Goal: Task Accomplishment & Management: Use online tool/utility

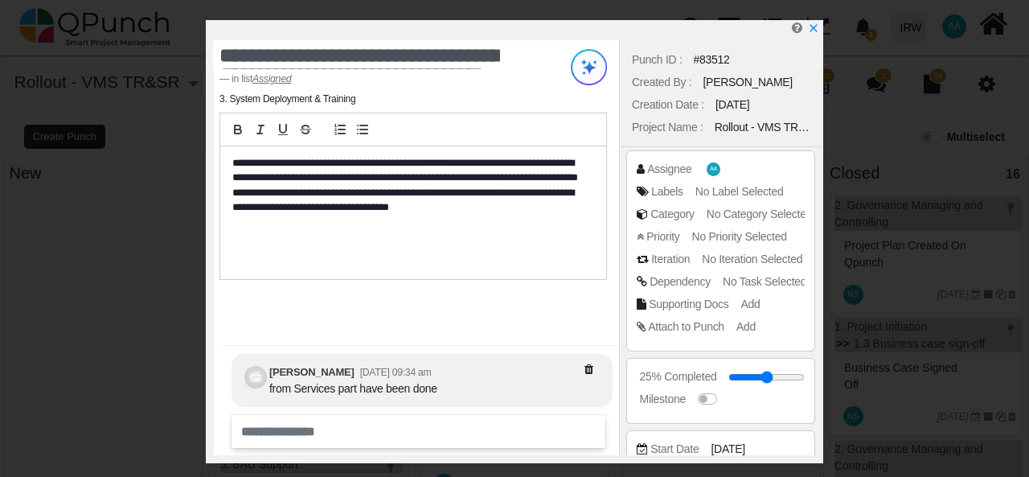
select select
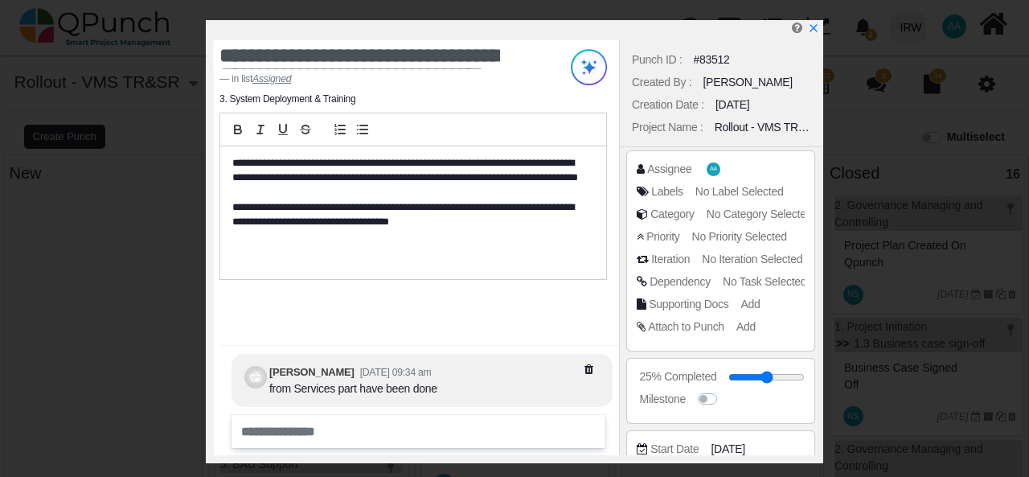
scroll to position [220, 0]
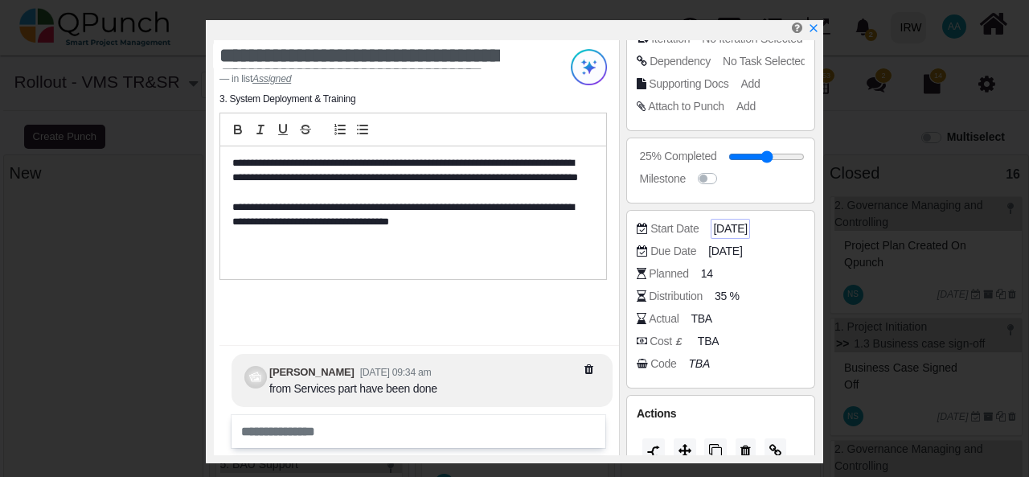
click at [730, 227] on span "[DATE]" at bounding box center [730, 228] width 34 height 17
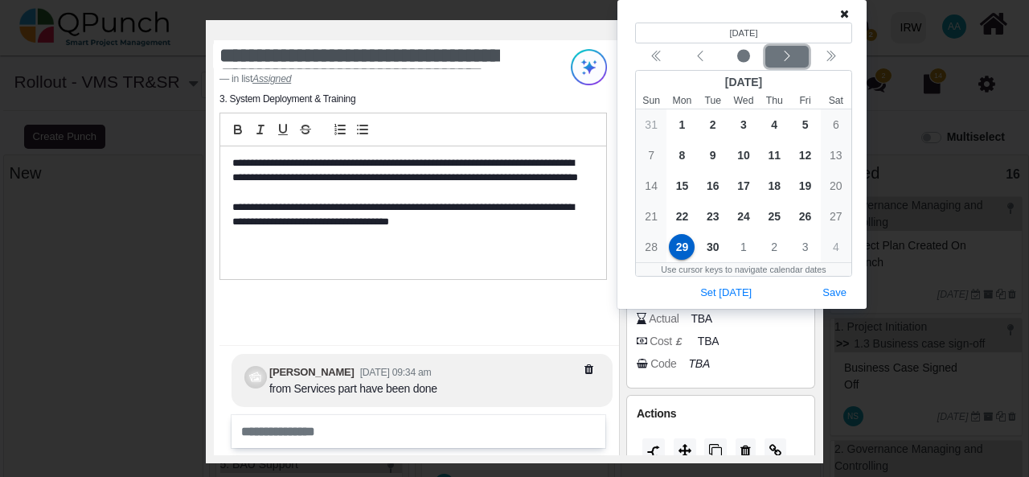
click at [787, 54] on icon "chevron left" at bounding box center [786, 56] width 13 height 13
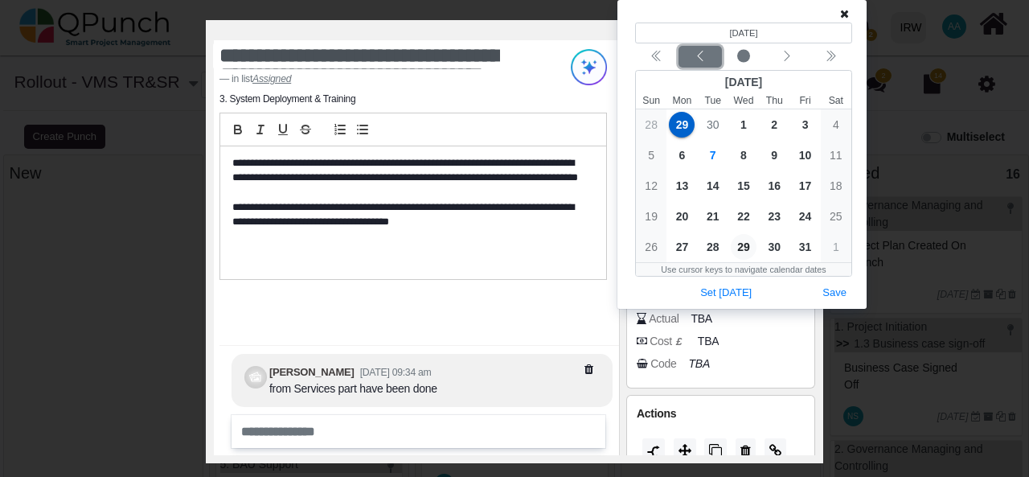
click at [706, 65] on button "Previous month" at bounding box center [699, 57] width 43 height 22
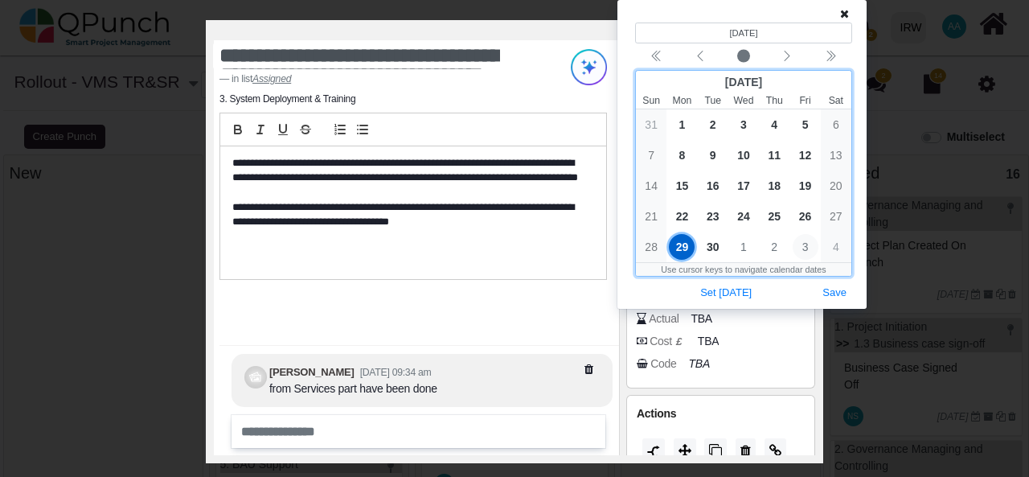
click at [802, 247] on span "3" at bounding box center [805, 247] width 26 height 26
click at [772, 125] on span "2" at bounding box center [774, 125] width 26 height 26
click at [807, 117] on span "3" at bounding box center [805, 125] width 26 height 26
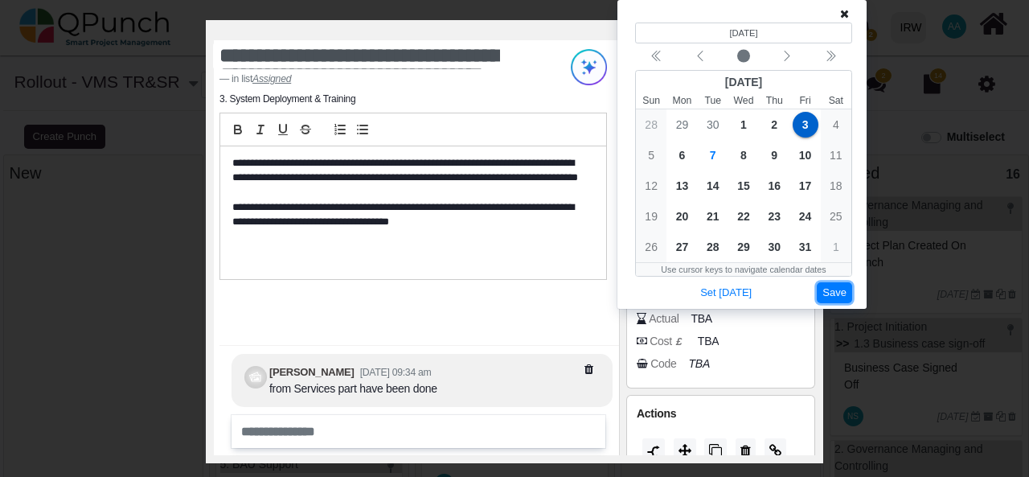
click at [839, 293] on button "Save" at bounding box center [833, 293] width 35 height 22
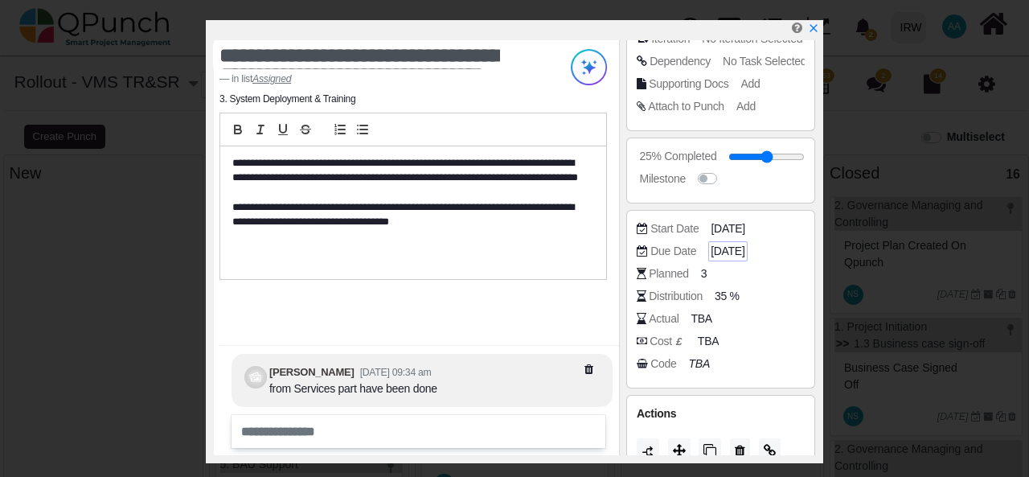
click at [742, 248] on span "[DATE]" at bounding box center [727, 251] width 34 height 17
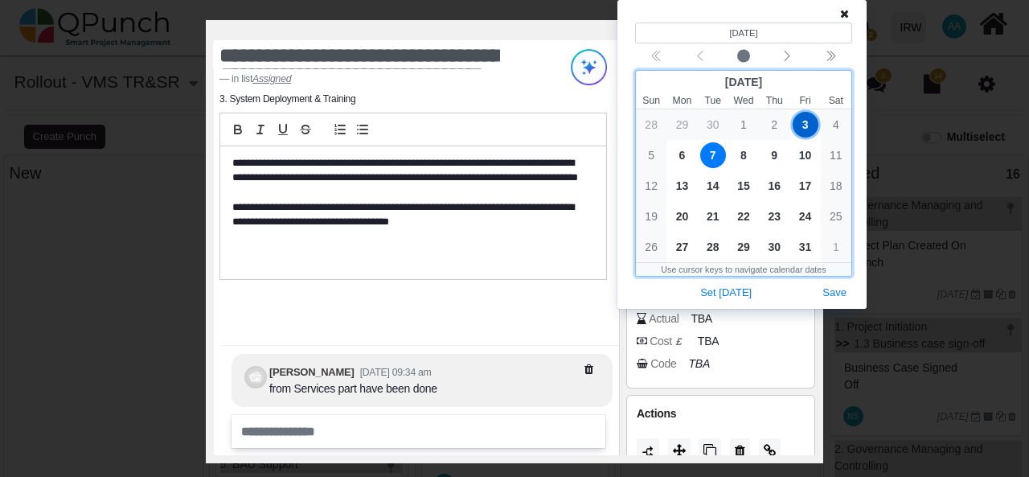
click at [714, 157] on span "7" at bounding box center [713, 155] width 26 height 26
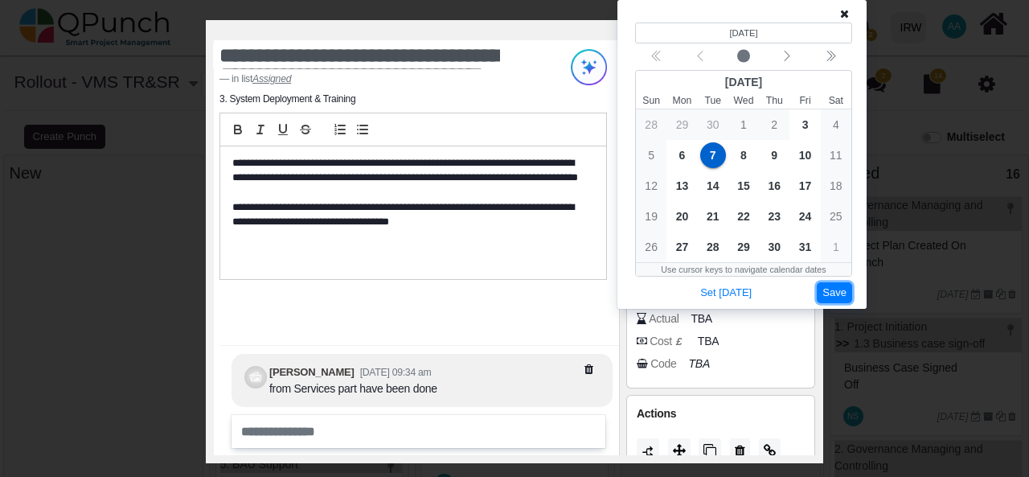
click at [836, 290] on button "Save" at bounding box center [833, 293] width 35 height 22
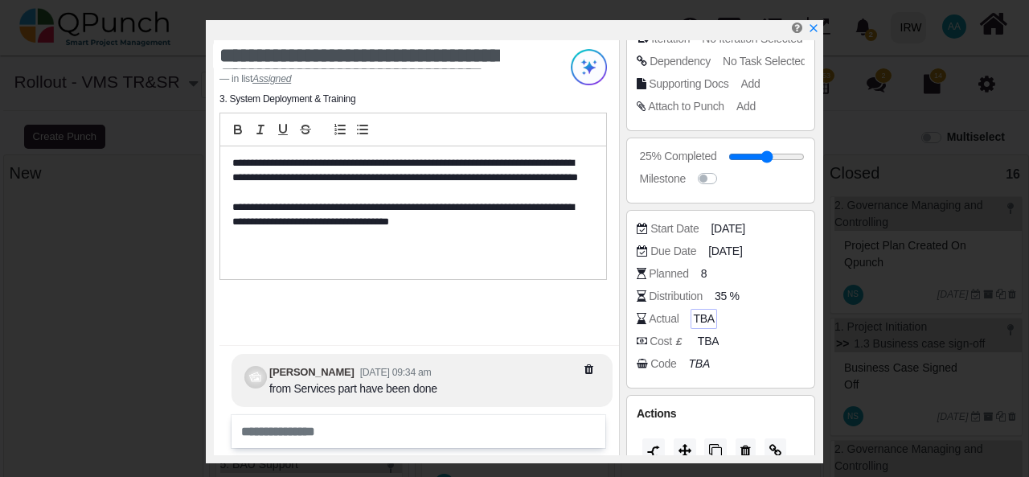
click at [701, 319] on span "TBA" at bounding box center [703, 318] width 21 height 17
click at [741, 320] on input "number" at bounding box center [747, 319] width 106 height 16
type input "*"
click at [538, 309] on div "**********" at bounding box center [416, 247] width 405 height 415
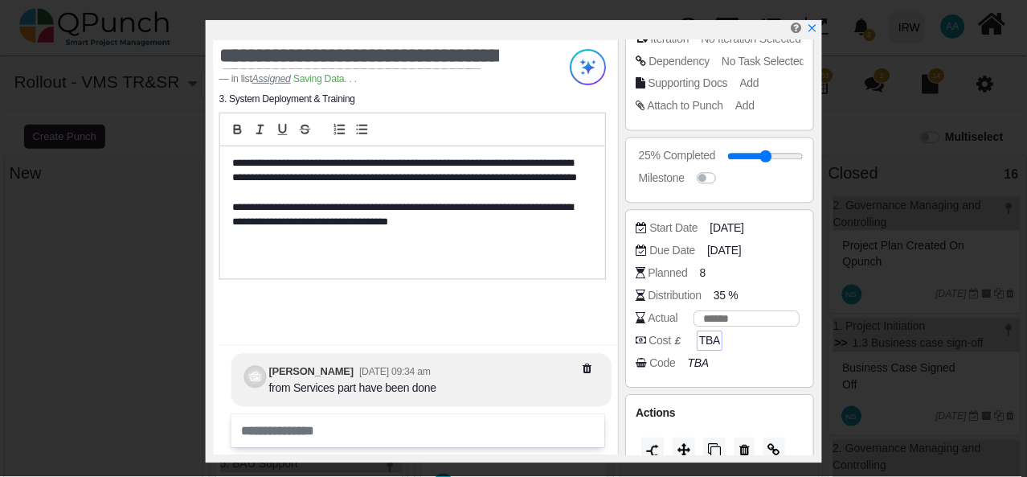
scroll to position [272, 0]
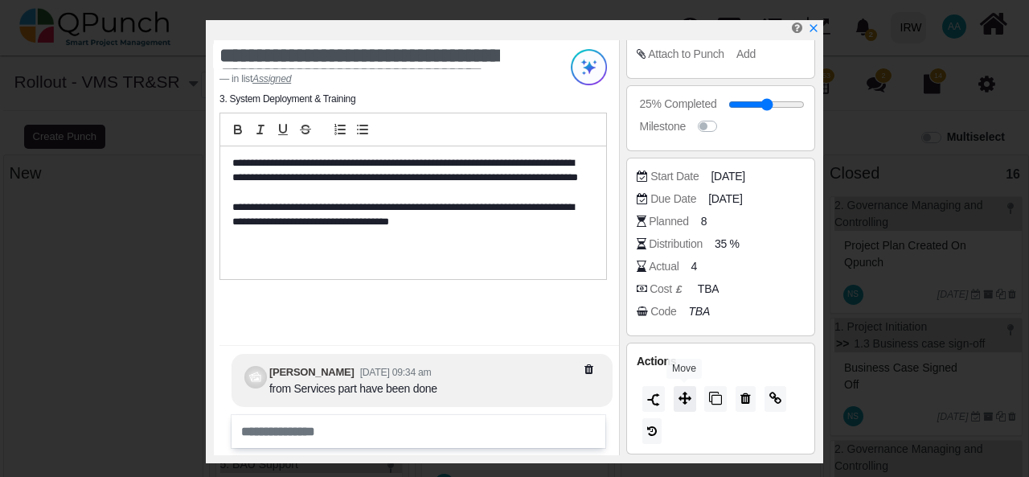
click at [685, 399] on icon at bounding box center [684, 397] width 13 height 13
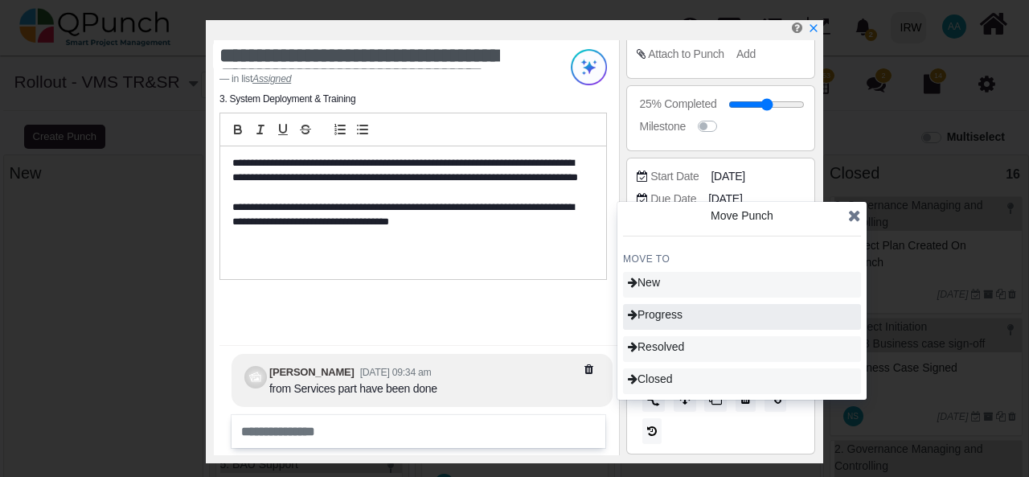
click at [682, 320] on span "Progress" at bounding box center [655, 314] width 55 height 13
type input "**"
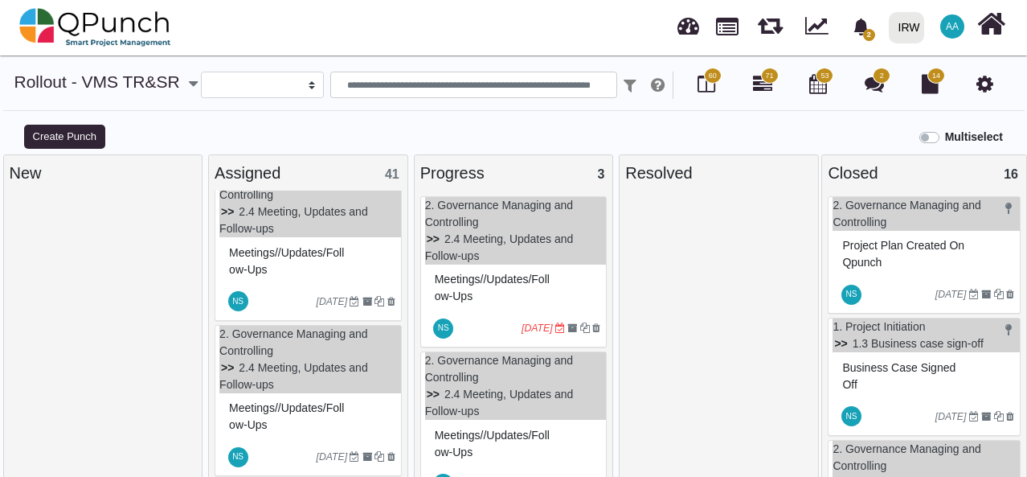
scroll to position [552, 0]
